Goal: Task Accomplishment & Management: Manage account settings

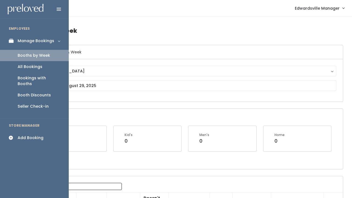
click at [17, 64] on link "All Bookings" at bounding box center [34, 66] width 69 height 11
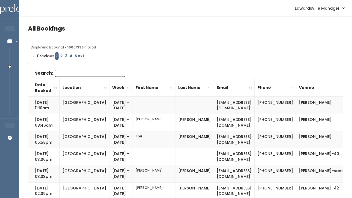
click at [59, 72] on input "Search:" at bounding box center [90, 73] width 70 height 7
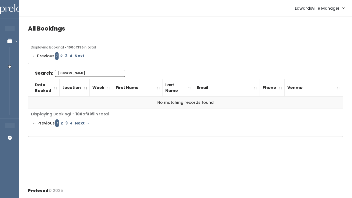
type input "[PERSON_NAME]"
click at [60, 56] on link "2" at bounding box center [61, 56] width 5 height 8
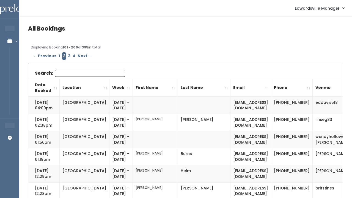
click at [64, 72] on input "Search:" at bounding box center [90, 73] width 70 height 7
type input "al"
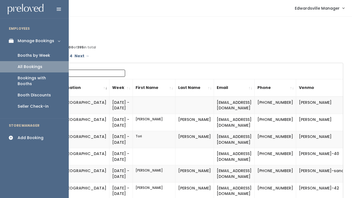
click at [31, 61] on link "All Bookings" at bounding box center [34, 66] width 69 height 11
click at [24, 54] on div "Booths by Week" at bounding box center [34, 55] width 32 height 6
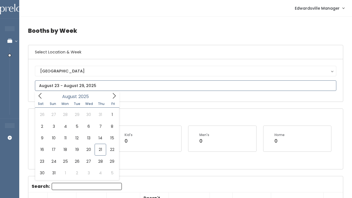
click at [116, 98] on icon at bounding box center [114, 96] width 6 height 6
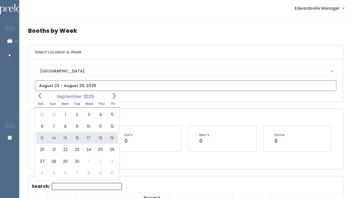
type input "September 13 to September 19"
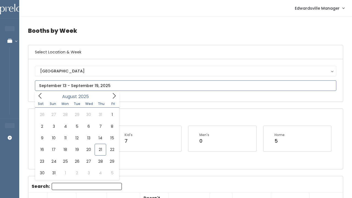
click at [102, 85] on input "text" at bounding box center [185, 85] width 301 height 10
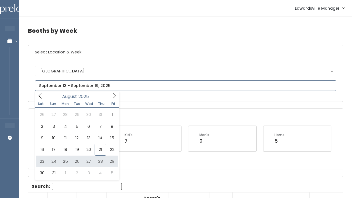
type input "August 23 to August 29"
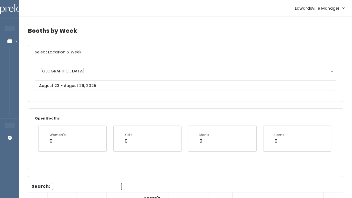
click at [106, 77] on div "Edwardsville Edwardsville" at bounding box center [185, 80] width 301 height 29
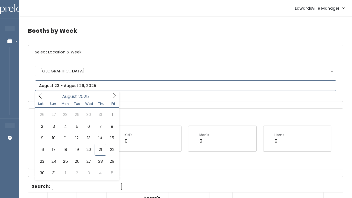
click at [105, 87] on input "text" at bounding box center [185, 85] width 301 height 10
click at [109, 92] on span at bounding box center [114, 95] width 10 height 9
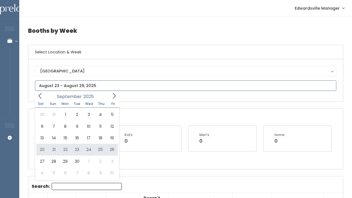
type input "September 20 to September 26"
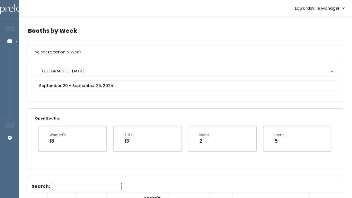
click at [331, 10] on span "Edwardsville Manager" at bounding box center [317, 8] width 45 height 6
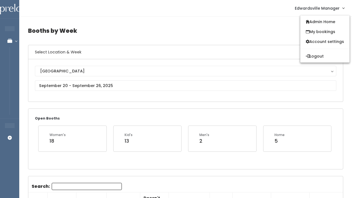
click at [312, 49] on div at bounding box center [324, 49] width 49 height 0
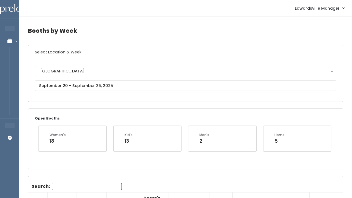
click at [322, 7] on span "Edwardsville Manager" at bounding box center [317, 8] width 45 height 6
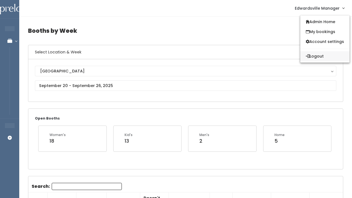
click at [314, 54] on button "Logout" at bounding box center [324, 56] width 49 height 10
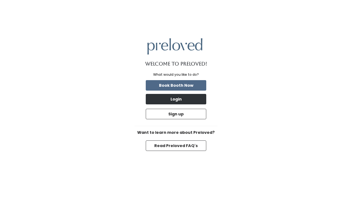
click at [182, 103] on button "Login" at bounding box center [176, 99] width 60 height 10
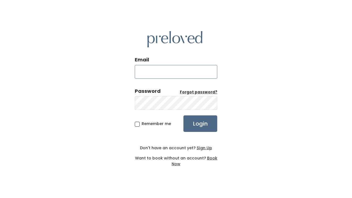
type input "[EMAIL_ADDRESS][DOMAIN_NAME]"
click at [208, 118] on input "Login" at bounding box center [200, 123] width 34 height 16
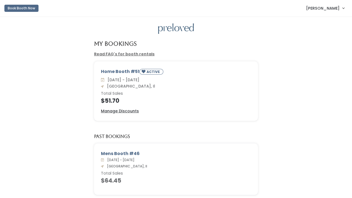
click at [212, 104] on div "Home Booth #51 ACTIVE [DATE] - [DATE] [GEOGRAPHIC_DATA], Il Total Sales $51.70 …" at bounding box center [175, 91] width 163 height 59
click at [321, 8] on span "[PERSON_NAME]" at bounding box center [323, 8] width 34 height 6
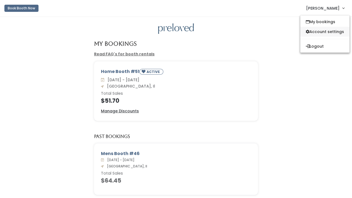
click at [320, 30] on link "Account settings" at bounding box center [324, 32] width 49 height 10
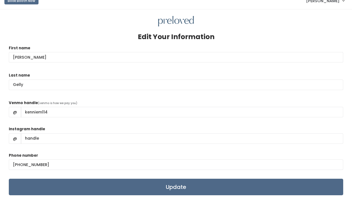
scroll to position [8, 0]
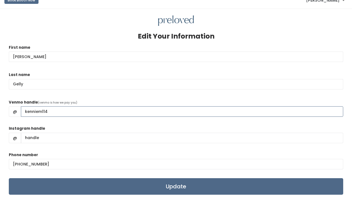
click at [72, 113] on input "kenniem114" at bounding box center [182, 111] width 322 height 10
type input "Tylergelly"
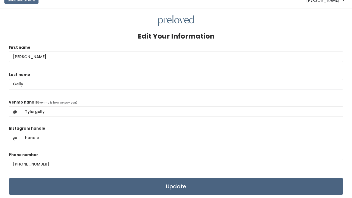
click at [81, 190] on input "Update" at bounding box center [176, 186] width 334 height 16
